Goal: Information Seeking & Learning: Learn about a topic

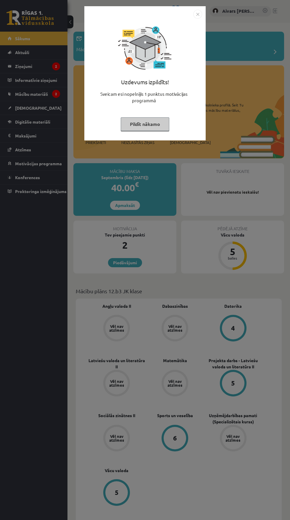
click at [224, 347] on div "Uzdevums izpildīts! Sveicam esi nopelnījis 1 punktus motivācijas programmā Pild…" at bounding box center [145, 260] width 290 height 520
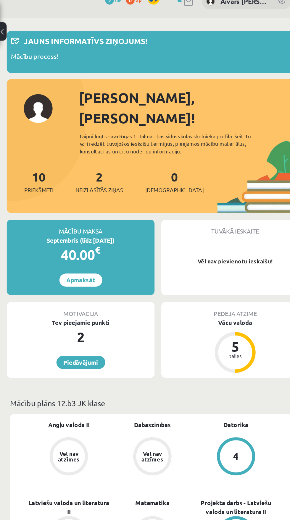
scroll to position [10, 0]
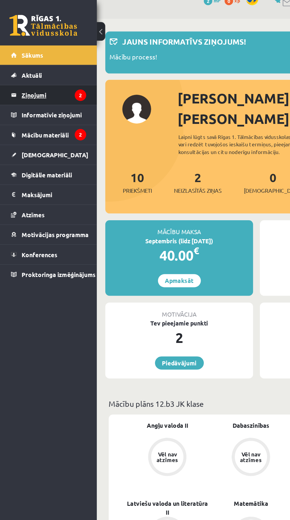
click at [20, 67] on legend "Ziņojumi 2" at bounding box center [37, 66] width 45 height 14
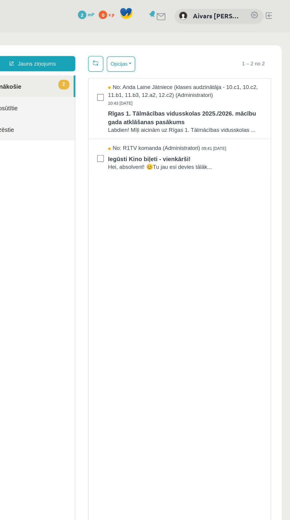
scroll to position [10, 0]
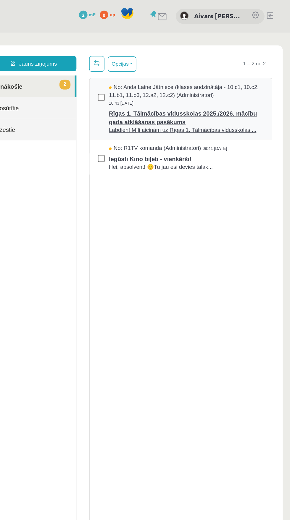
click at [92, 96] on span "Rīgas 1. Tālmācības vidusskolas 2025./2026. mācību gada atklāšanas pasākums" at bounding box center [121, 91] width 107 height 13
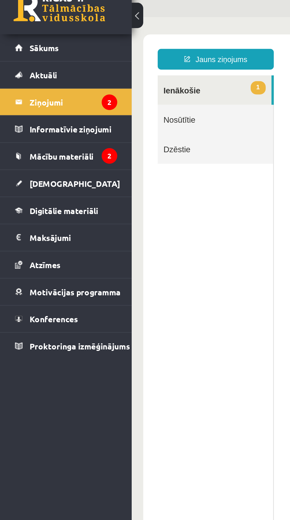
scroll to position [6, 0]
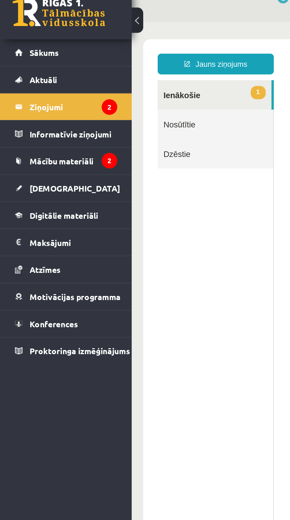
click at [153, 64] on link "1 Ienākošie" at bounding box center [174, 59] width 58 height 15
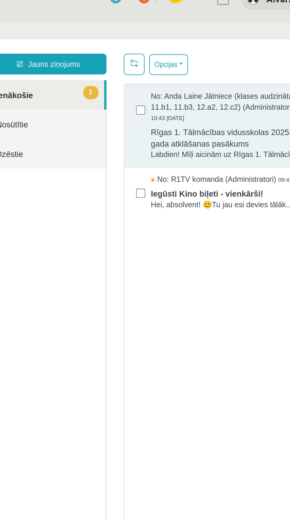
scroll to position [0, 0]
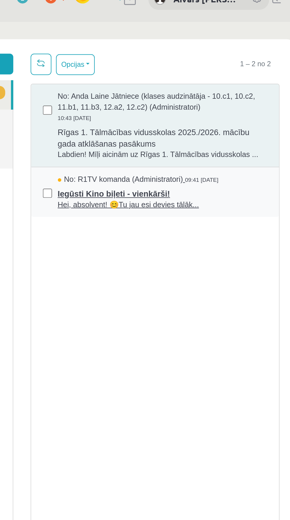
click at [0, 111] on span "Iegūsti Kino biļeti - vienkārši!" at bounding box center [20, 109] width 107 height 7
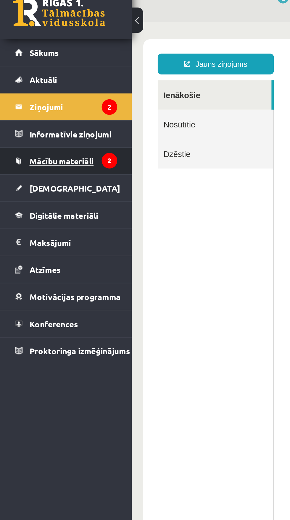
click at [26, 97] on link "Mācību materiāli" at bounding box center [34, 94] width 52 height 14
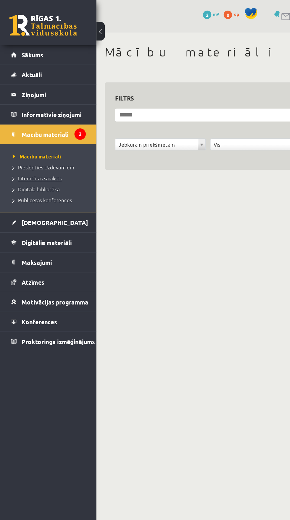
click at [41, 122] on link "Literatūras saraksts" at bounding box center [35, 124] width 53 height 5
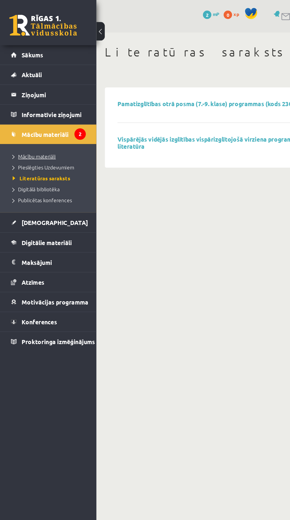
click at [18, 112] on link "Mācību materiāli" at bounding box center [35, 109] width 53 height 5
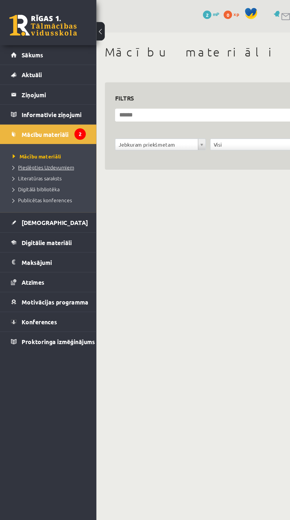
click at [17, 116] on span "Pieslēgties Uzdevumiem" at bounding box center [30, 117] width 43 height 5
click at [24, 140] on span "Publicētas konferences" at bounding box center [29, 140] width 41 height 5
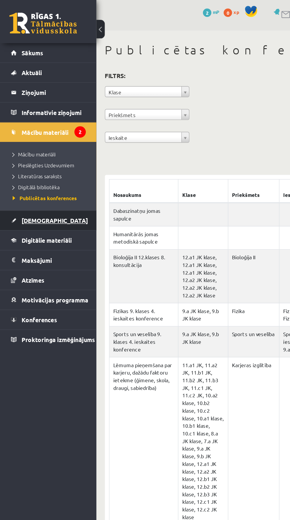
click at [21, 154] on span "[DEMOGRAPHIC_DATA]" at bounding box center [38, 155] width 46 height 5
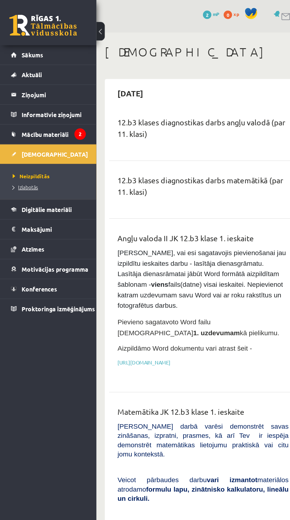
click at [9, 131] on span "Izlabotās" at bounding box center [18, 131] width 18 height 5
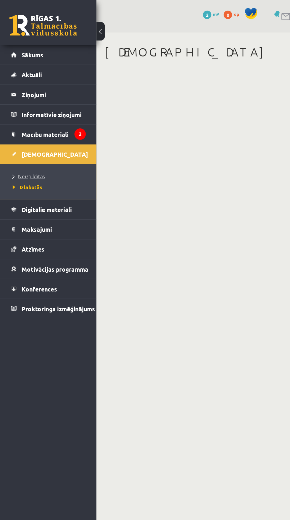
click at [16, 122] on span "Neizpildītās" at bounding box center [20, 123] width 22 height 5
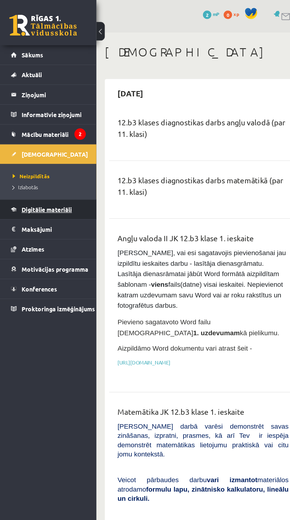
click at [19, 150] on link "Digitālie materiāli" at bounding box center [34, 147] width 52 height 14
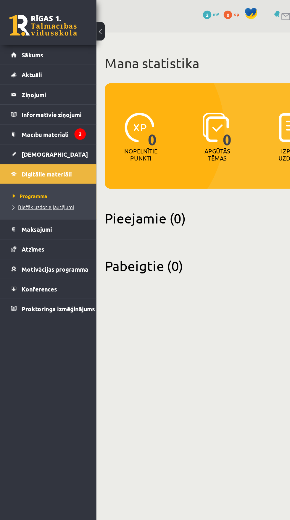
click at [20, 145] on span "Biežāk uzdotie jautājumi" at bounding box center [30, 145] width 43 height 5
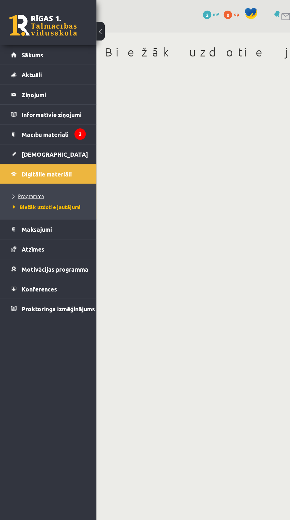
click at [9, 137] on span "Programma" at bounding box center [20, 137] width 22 height 5
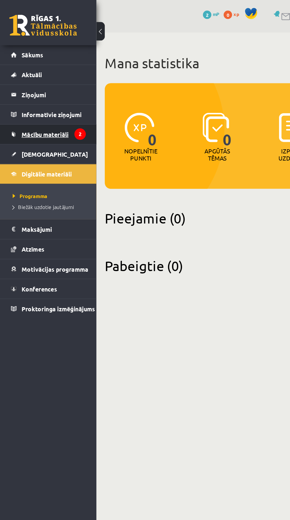
click at [16, 89] on link "Mācību materiāli" at bounding box center [34, 94] width 52 height 14
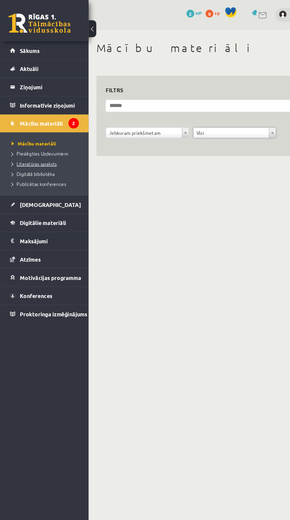
click at [16, 124] on span "Literatūras saraksts" at bounding box center [26, 124] width 34 height 5
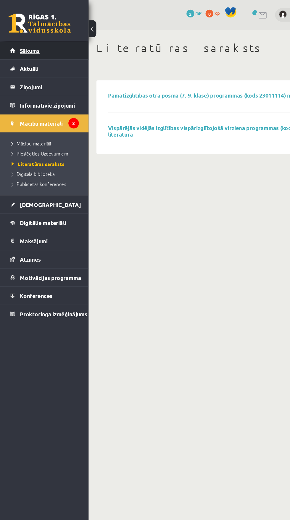
click at [14, 41] on link "Sākums" at bounding box center [34, 39] width 52 height 14
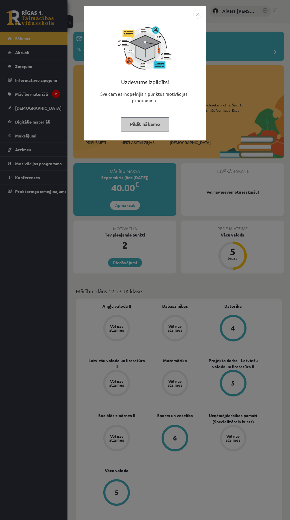
click at [228, 348] on div "Uzdevums izpildīts! Sveicam esi nopelnījis 1 punktus motivācijas programmā Pild…" at bounding box center [145, 260] width 290 height 520
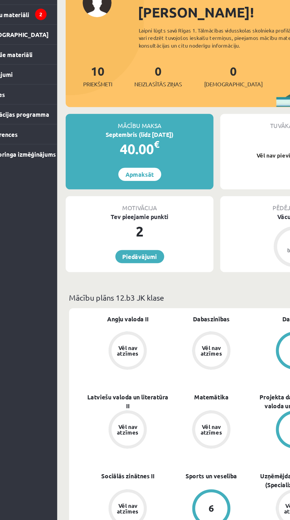
click at [110, 238] on div "2" at bounding box center [124, 245] width 103 height 14
click at [117, 258] on link "Piedāvājumi" at bounding box center [125, 262] width 34 height 9
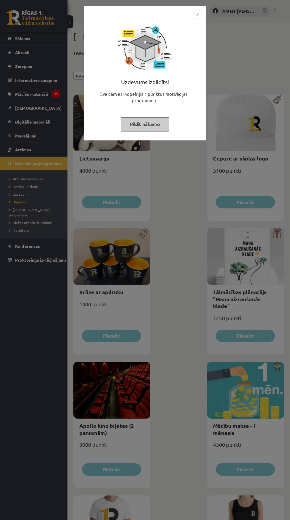
click at [192, 374] on div "Uzdevums izpildīts! Sveicam esi nopelnījis 1 punktus motivācijas programmā Pild…" at bounding box center [145, 260] width 290 height 520
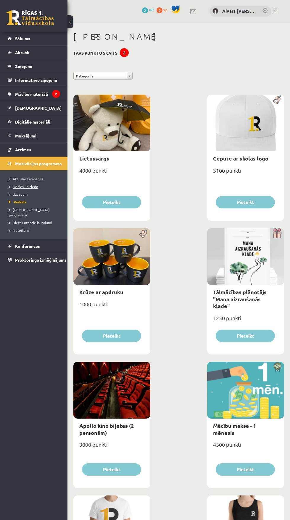
click at [27, 187] on span "Mācies un ziedo" at bounding box center [23, 186] width 29 height 5
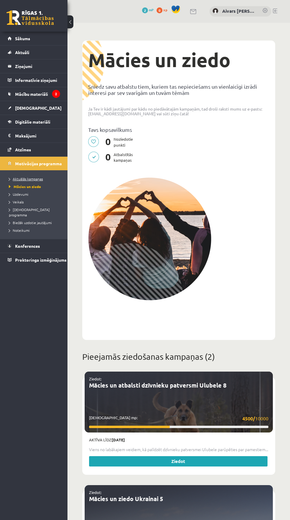
click at [28, 180] on span "Aktuālās kampaņas" at bounding box center [26, 179] width 34 height 5
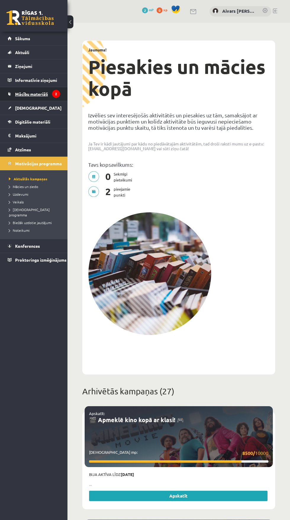
click at [26, 94] on span "Mācību materiāli" at bounding box center [31, 93] width 33 height 5
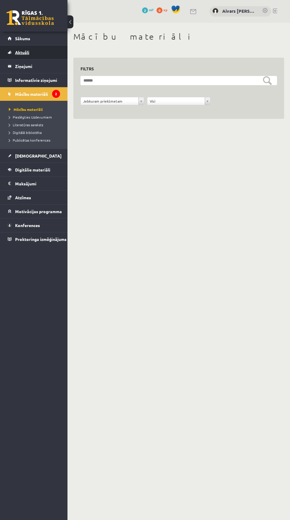
click at [17, 54] on span "Aktuāli" at bounding box center [22, 52] width 14 height 5
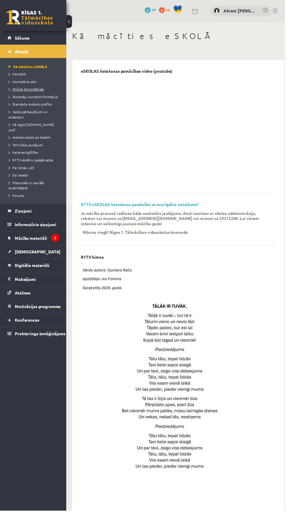
click at [18, 93] on link "Online konsultācijas" at bounding box center [35, 90] width 53 height 5
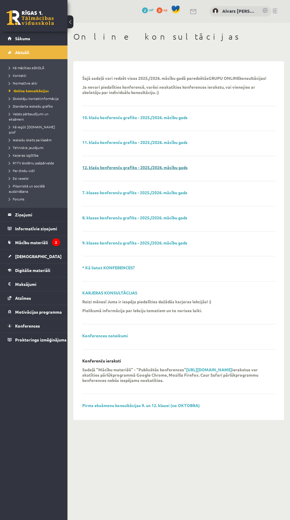
click at [104, 170] on link "12. klašu konferenču grafiks - 2025./2026. mācību gads" at bounding box center [134, 167] width 105 height 5
click at [104, 295] on link "KARJERAS KONSULTĀCIJAS" at bounding box center [109, 292] width 55 height 5
click at [15, 242] on link "Mācību materiāli" at bounding box center [34, 243] width 52 height 14
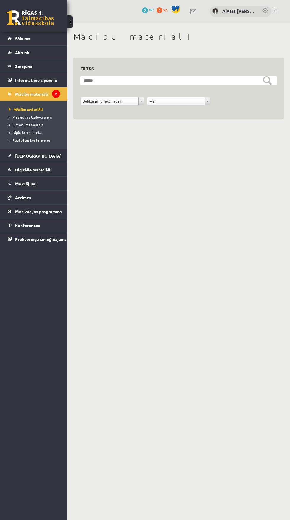
click at [163, 10] on link "0 xp" at bounding box center [163, 9] width 14 height 5
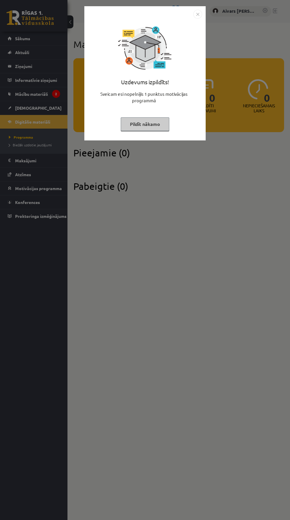
click at [149, 124] on button "Pildīt nākamo" at bounding box center [145, 124] width 48 height 14
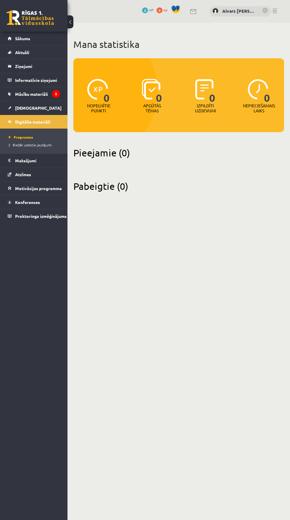
click at [109, 157] on h2 "Pieejamie (0)" at bounding box center [178, 153] width 210 height 12
click at [47, 89] on link "Mācību materiāli" at bounding box center [34, 94] width 52 height 14
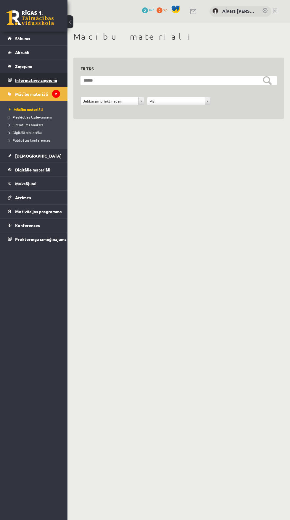
click at [46, 80] on legend "Informatīvie ziņojumi 2" at bounding box center [37, 80] width 45 height 14
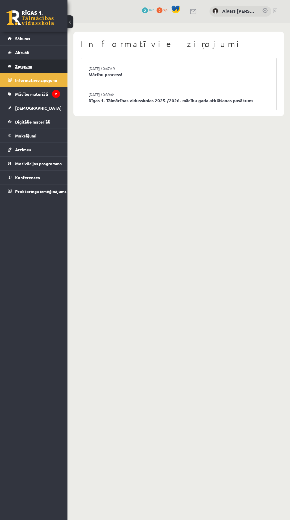
click at [42, 63] on legend "Ziņojumi 0" at bounding box center [37, 66] width 45 height 14
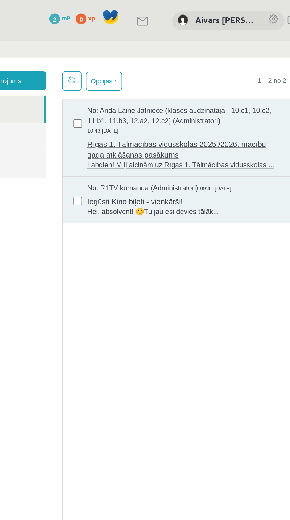
click at [98, 106] on span "Rīgas 1. Tālmācības vidusskolas 2025./2026. mācību gada atklāšanas pasākums" at bounding box center [62, 99] width 107 height 13
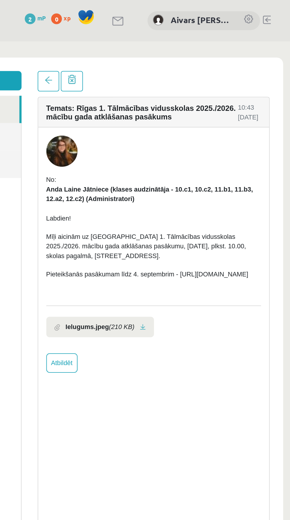
click at [10, 200] on li "Ielugums.jpeg (210 KB)" at bounding box center [5, 198] width 59 height 11
click at [19, 201] on icon "(210 KB)" at bounding box center [17, 198] width 14 height 5
click at [0, 172] on p "Pieteikšanās pasākumam līdz 4. septembrim - https://forms.gle/3LWjJyadUWzknJDe9" at bounding box center [35, 169] width 118 height 5
click at [11, 204] on li "Ielugums.jpeg (210 KB)" at bounding box center [5, 198] width 59 height 11
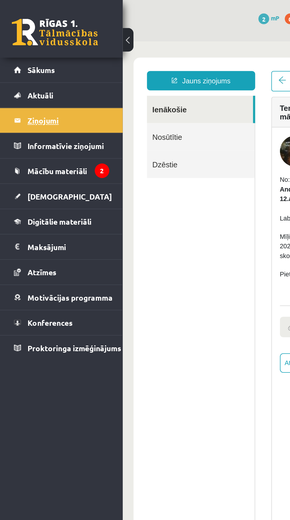
click at [39, 60] on legend "Ziņojumi 0" at bounding box center [37, 66] width 45 height 14
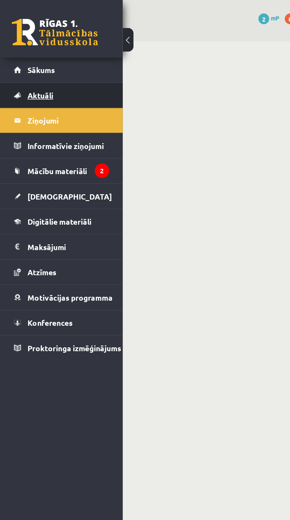
click at [36, 54] on link "Aktuāli" at bounding box center [34, 53] width 52 height 14
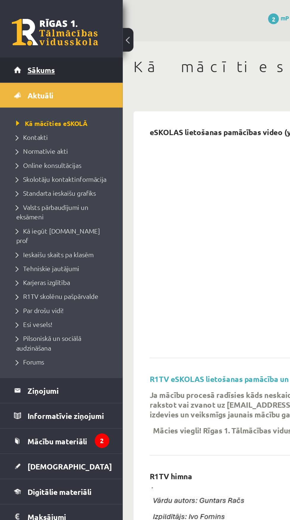
click at [30, 39] on span "Sākums" at bounding box center [22, 38] width 15 height 5
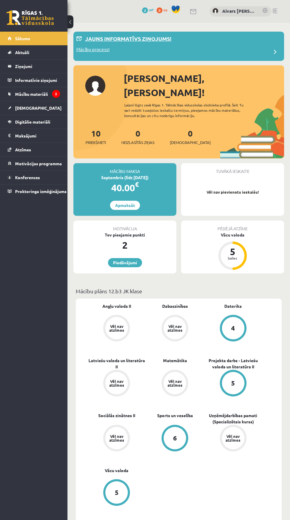
click at [185, 56] on div "Mācību process!" at bounding box center [178, 52] width 205 height 12
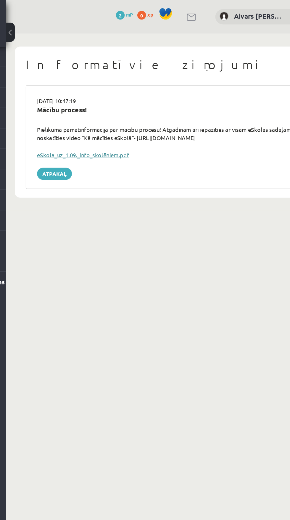
click at [127, 104] on link "eSkola_uz_1.09._info_skolēniem.pdf" at bounding box center [119, 105] width 62 height 5
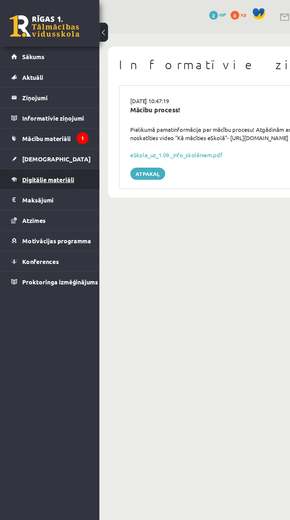
click at [43, 122] on span "Digitālie materiāli" at bounding box center [32, 121] width 35 height 5
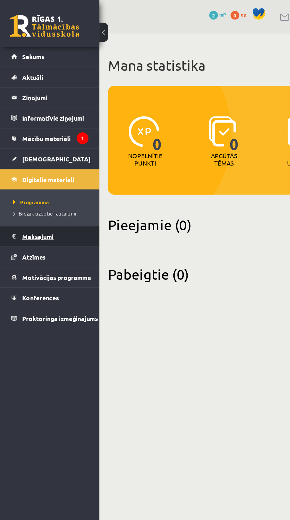
click at [36, 166] on legend "Maksājumi 0" at bounding box center [37, 161] width 45 height 14
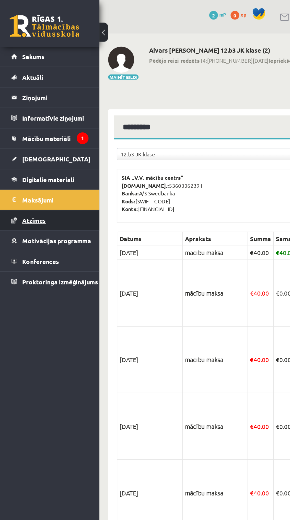
click at [30, 146] on link "Atzīmes" at bounding box center [34, 150] width 52 height 14
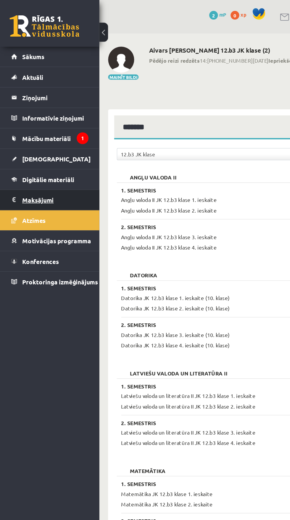
click at [40, 135] on legend "Maksājumi 0" at bounding box center [37, 136] width 45 height 14
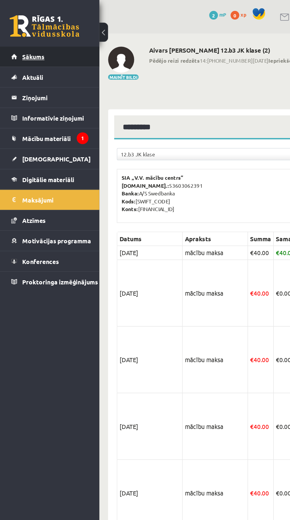
click at [44, 39] on link "Sākums" at bounding box center [34, 39] width 52 height 14
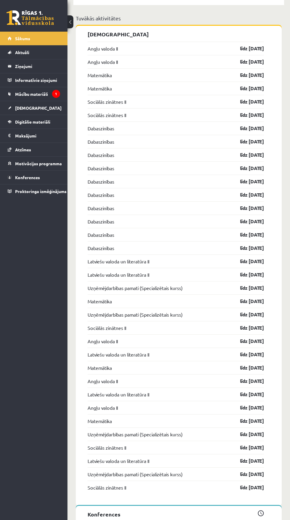
scroll to position [686, 0]
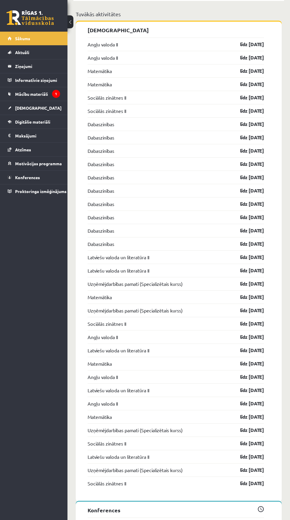
click at [258, 506] on span at bounding box center [261, 509] width 6 height 6
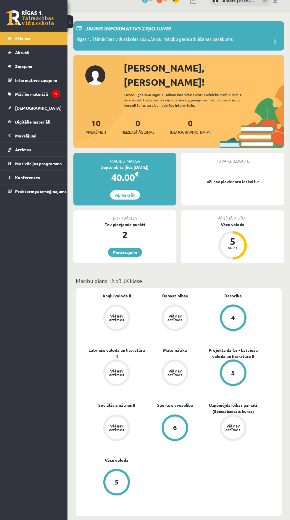
scroll to position [0, 0]
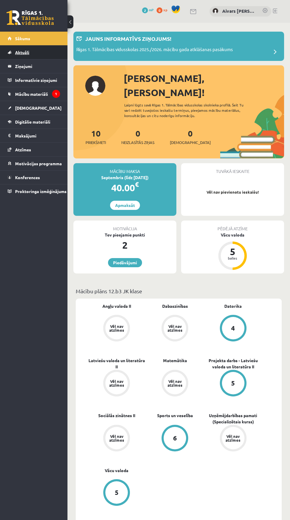
click at [46, 53] on link "Aktuāli" at bounding box center [34, 53] width 52 height 14
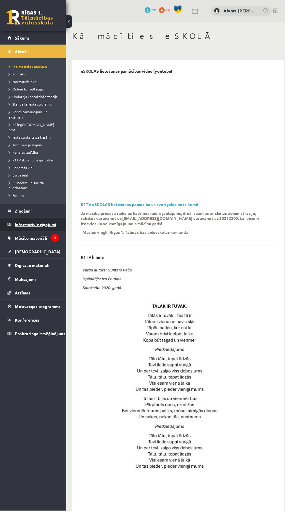
click at [56, 226] on legend "Informatīvie ziņojumi 1" at bounding box center [37, 229] width 45 height 14
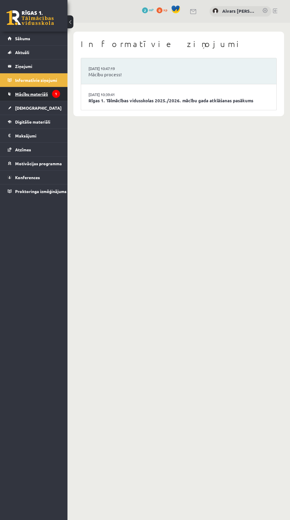
click at [50, 90] on link "Mācību materiāli" at bounding box center [34, 94] width 52 height 14
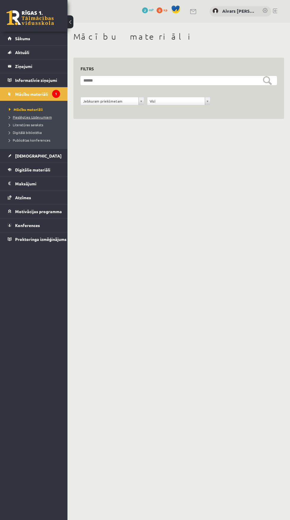
click at [47, 119] on span "Pieslēgties Uzdevumiem" at bounding box center [30, 117] width 43 height 5
